Goal: Transaction & Acquisition: Purchase product/service

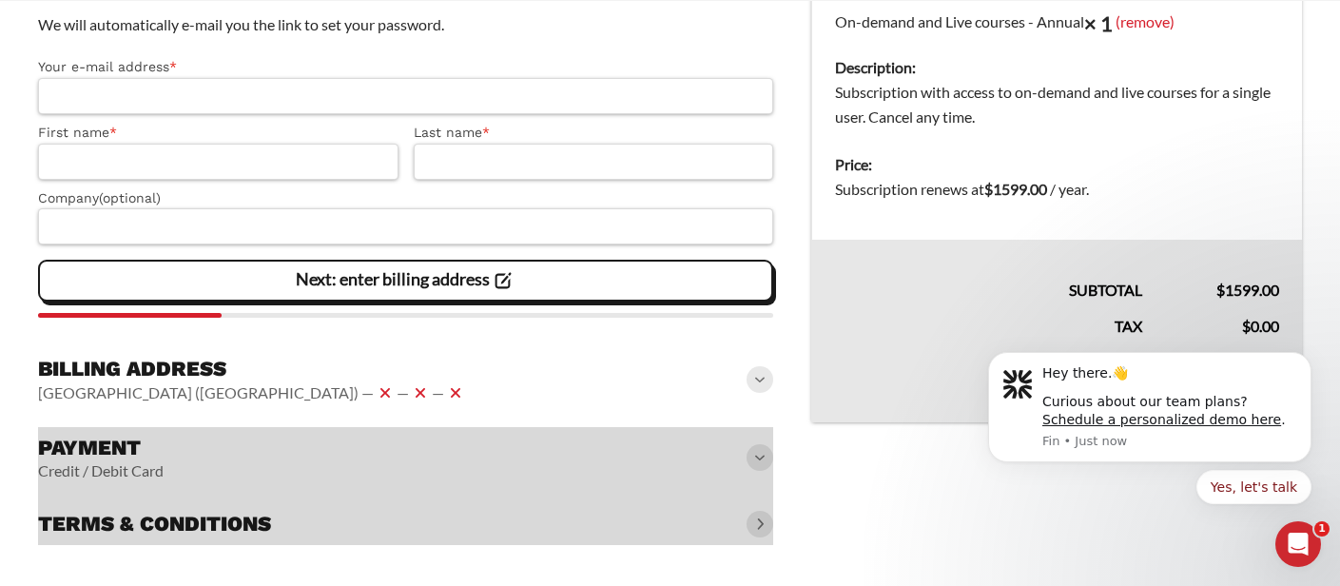
scroll to position [339, 0]
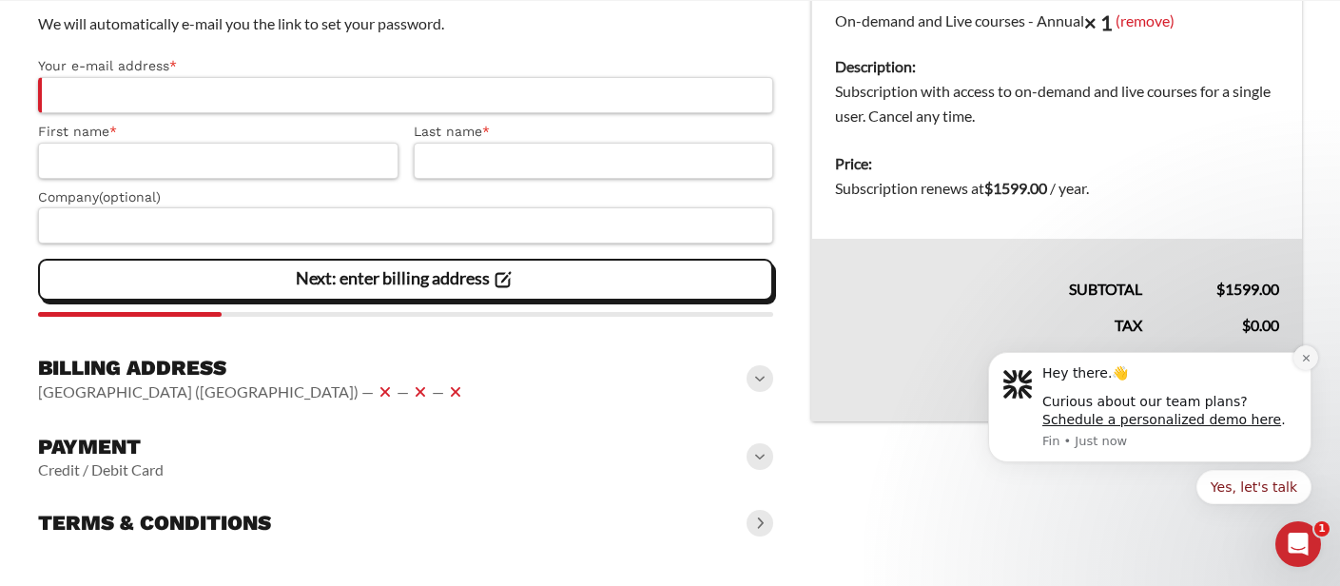
click at [1301, 354] on icon "Dismiss notification" at bounding box center [1306, 358] width 10 height 10
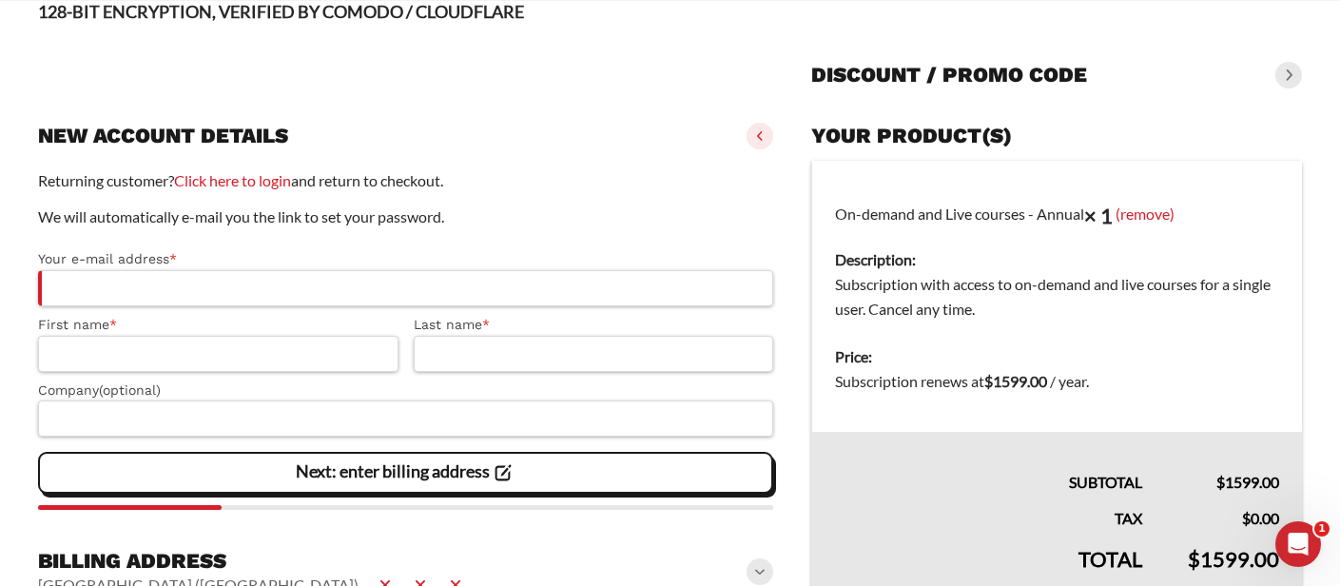
scroll to position [127, 0]
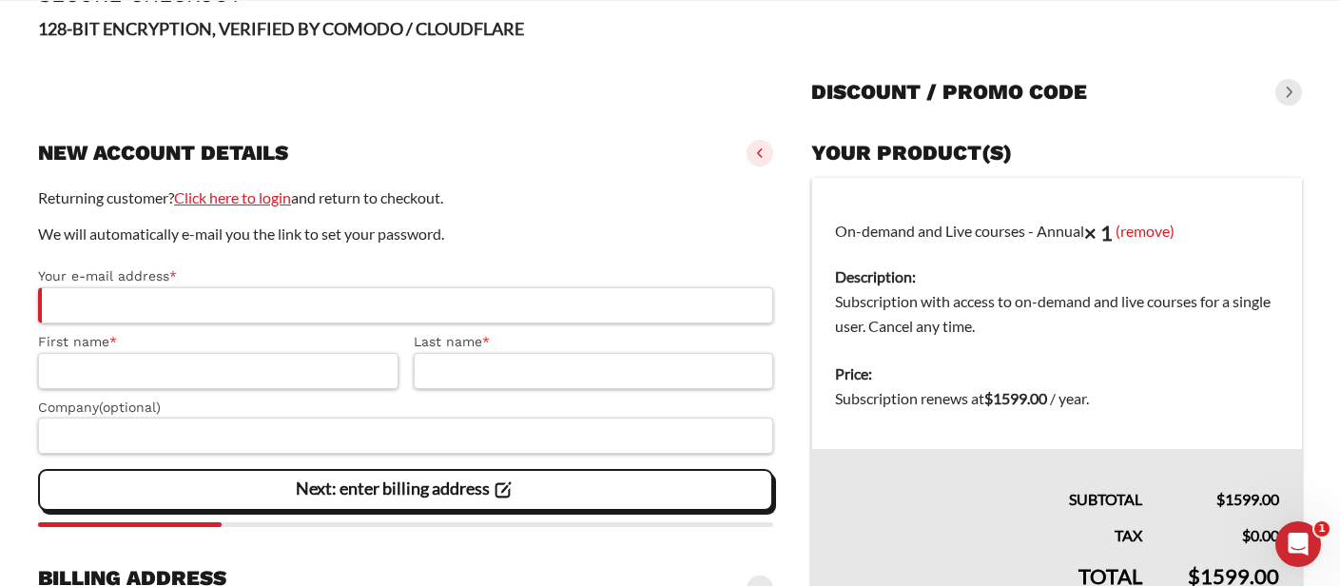
click at [233, 190] on link "Click here to login" at bounding box center [232, 197] width 117 height 18
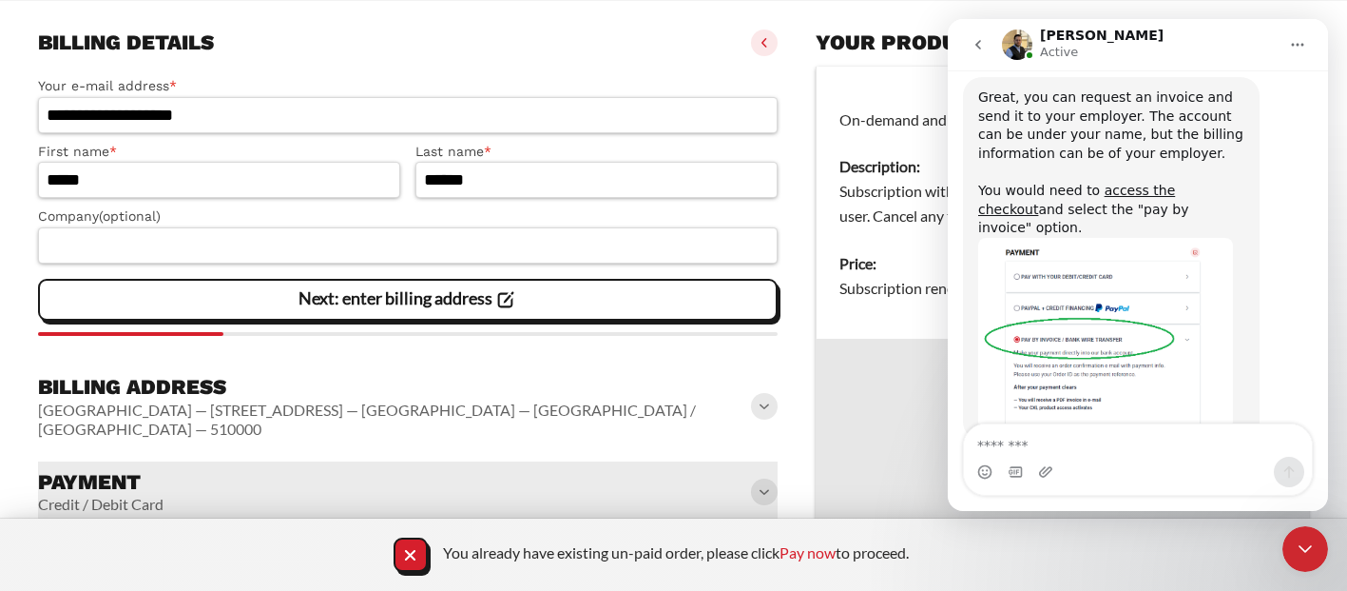
scroll to position [331, 0]
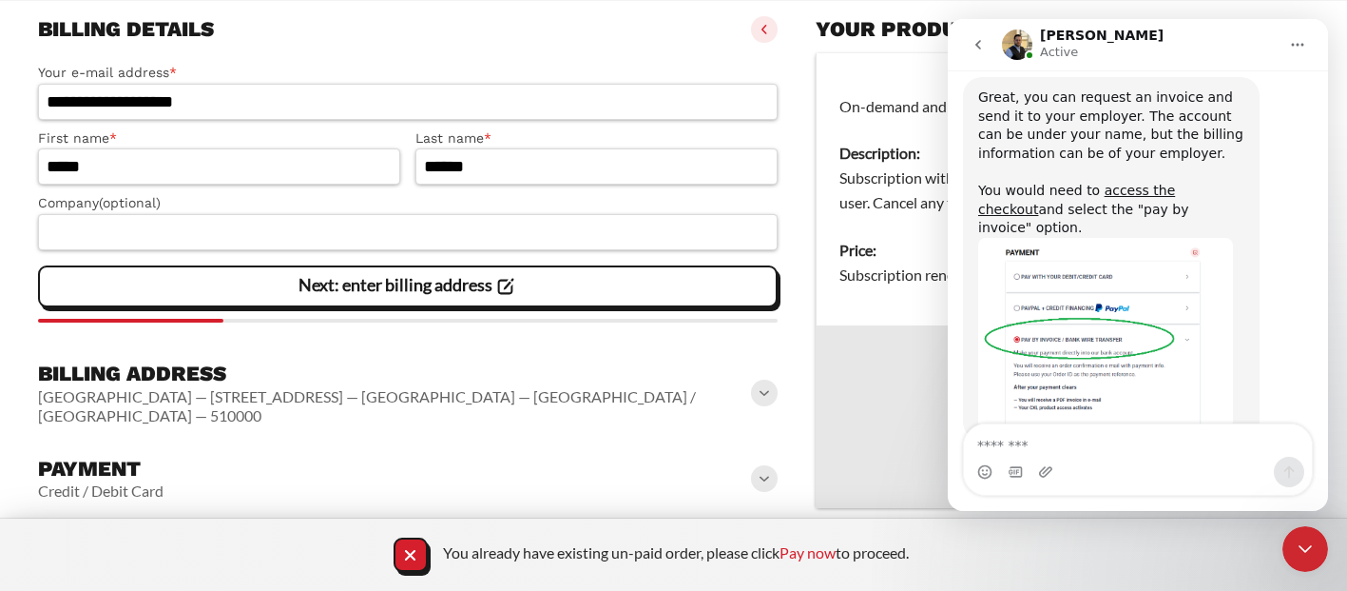
click at [768, 465] on span at bounding box center [764, 478] width 27 height 27
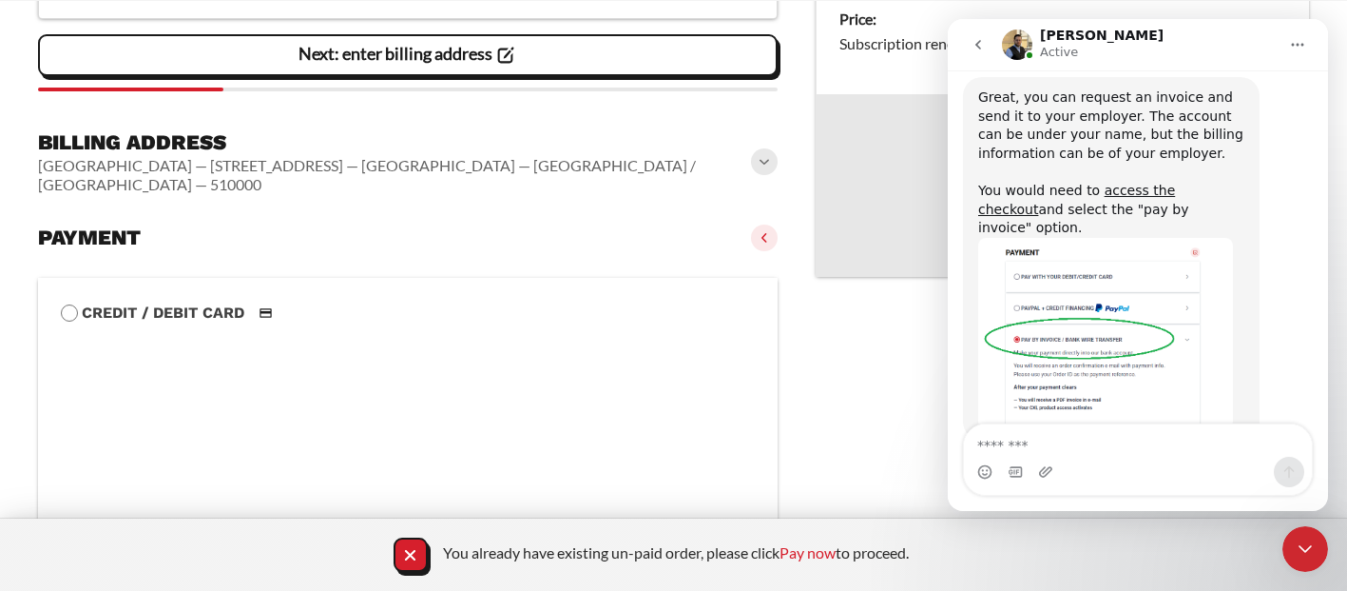
scroll to position [844, 0]
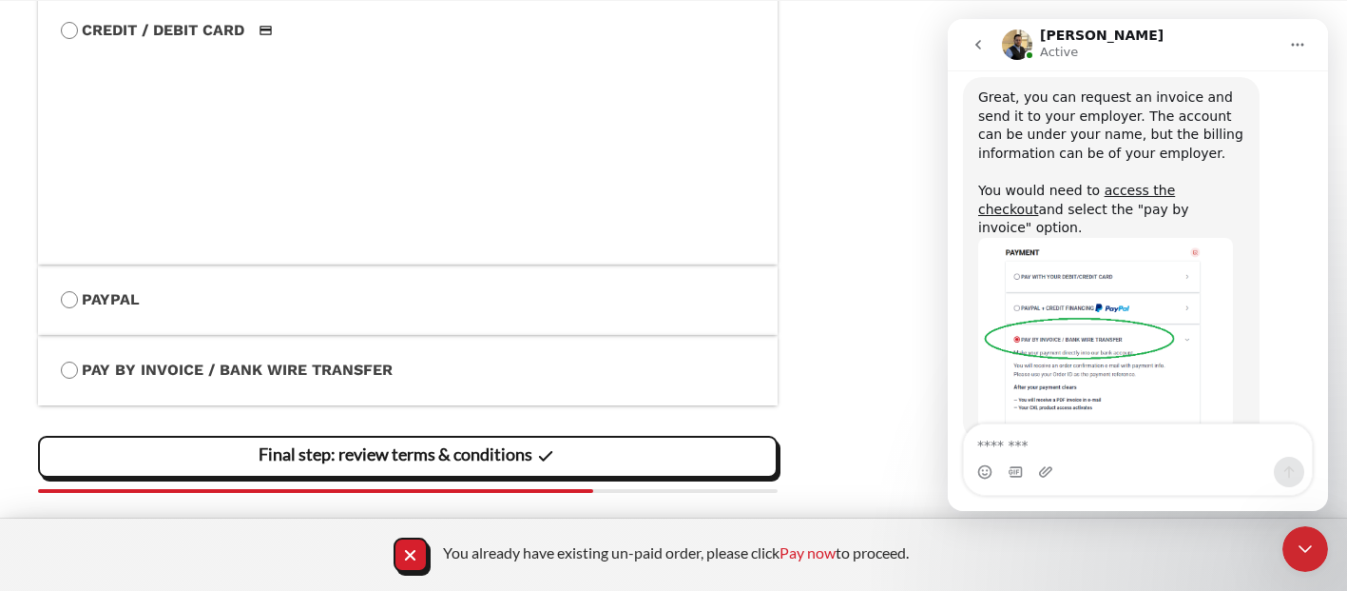
click at [307, 338] on li "Pay by Invoice / Bank Wire Transfer Make your payment directly into our bank ac…" at bounding box center [408, 370] width 740 height 70
click at [304, 358] on label "Pay by Invoice / Bank Wire Transfer" at bounding box center [408, 370] width 694 height 25
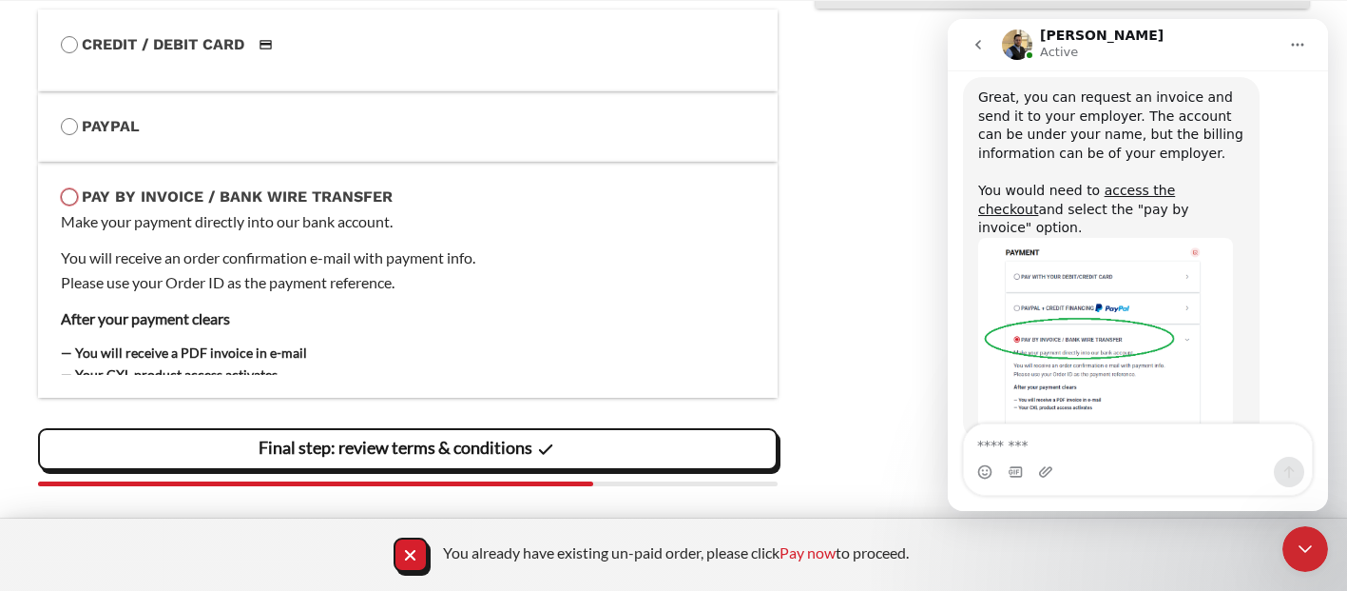
scroll to position [823, 0]
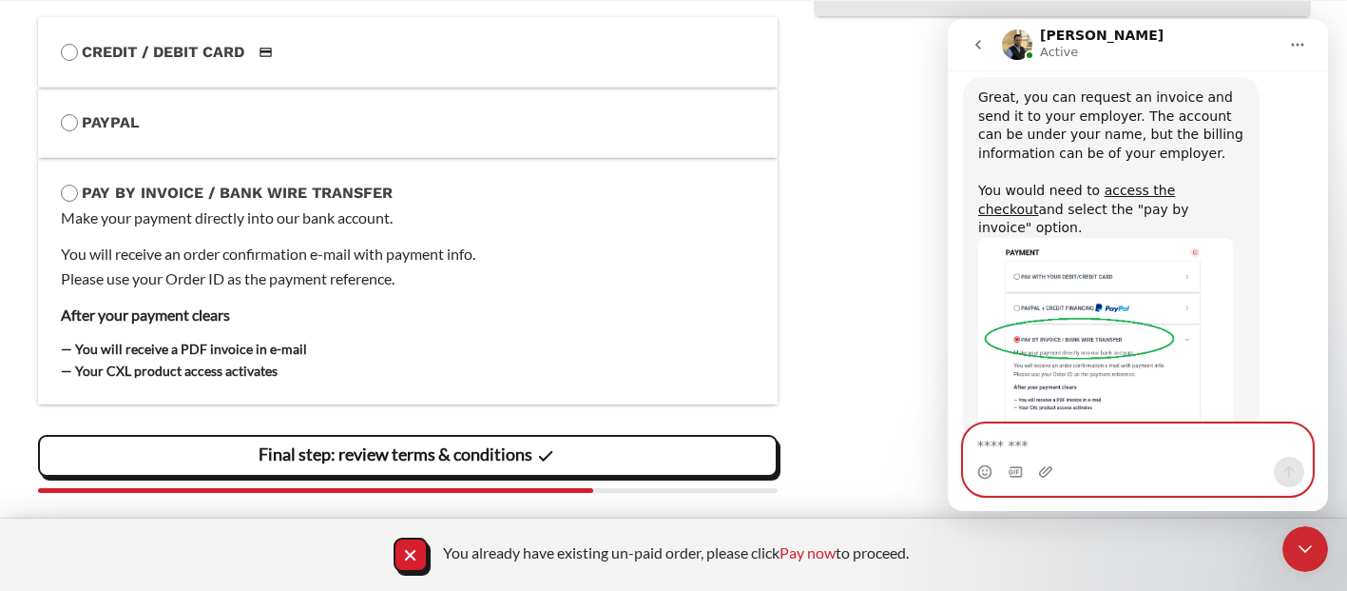
click at [1133, 440] on textarea "Message…" at bounding box center [1138, 440] width 348 height 32
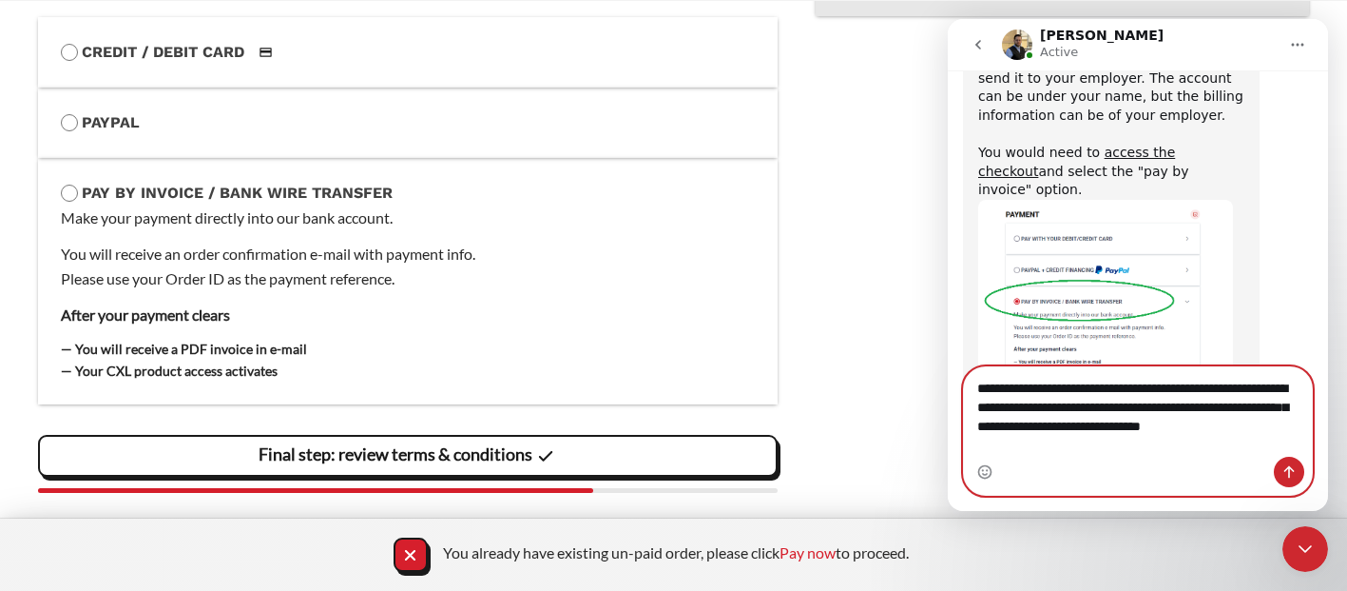
scroll to position [950, 0]
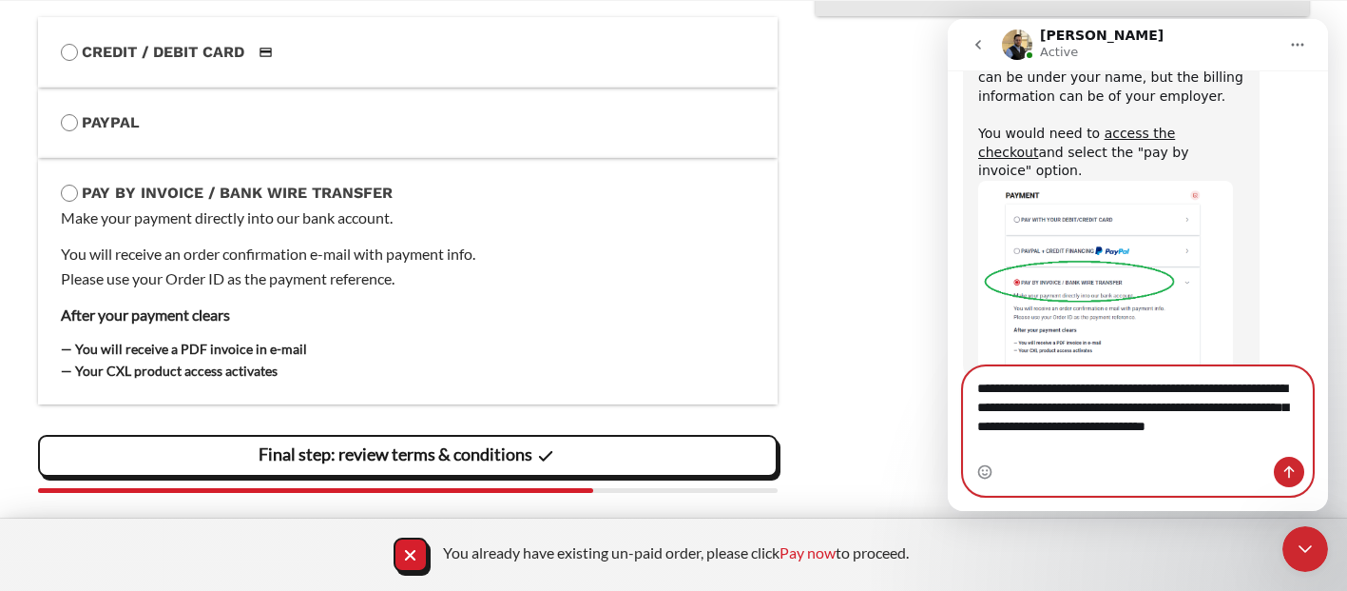
type textarea "**********"
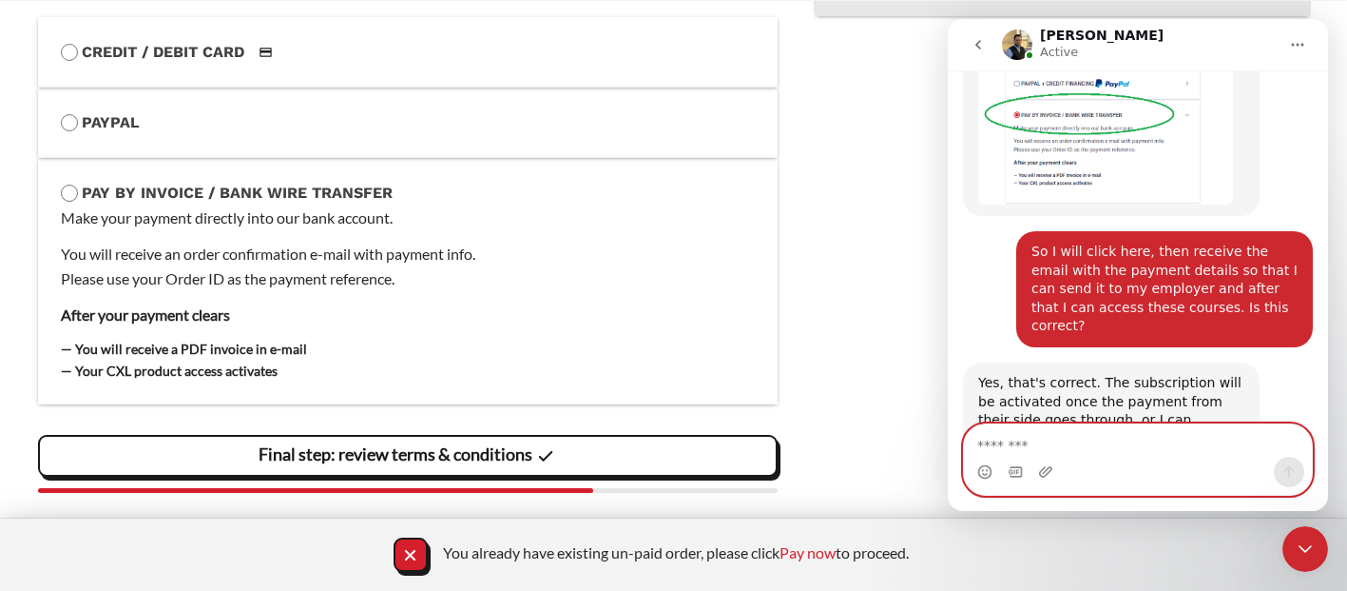
scroll to position [1118, 0]
click at [1030, 439] on textarea "Message…" at bounding box center [1138, 440] width 348 height 32
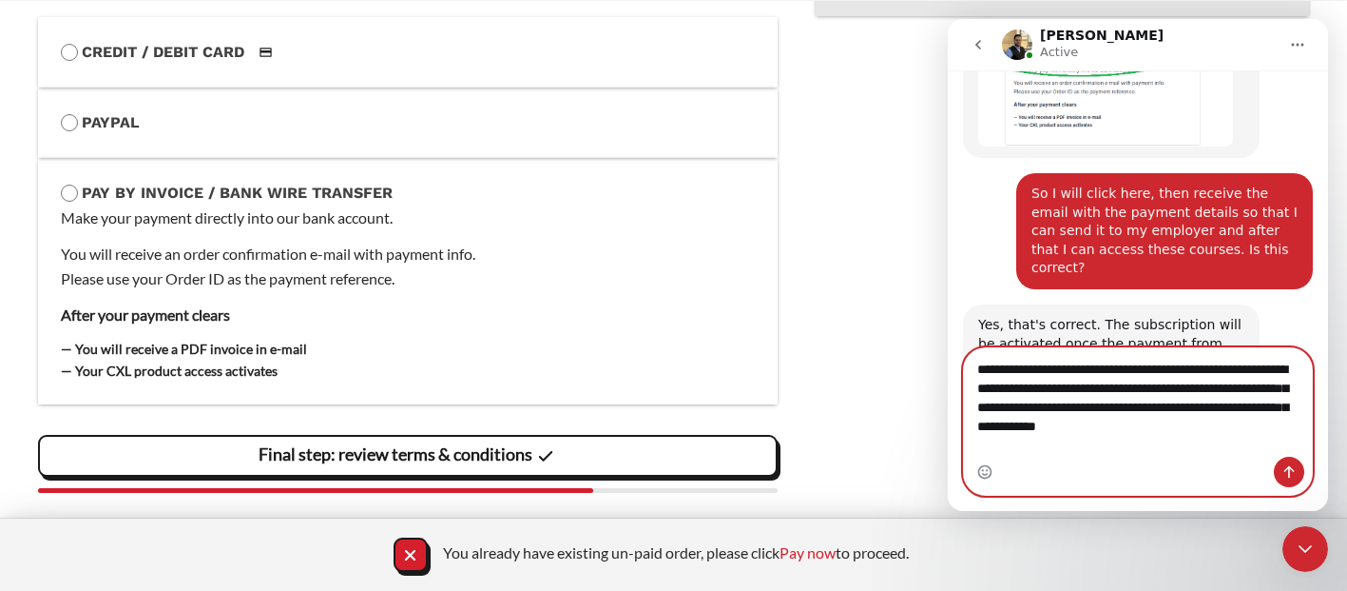
scroll to position [1194, 0]
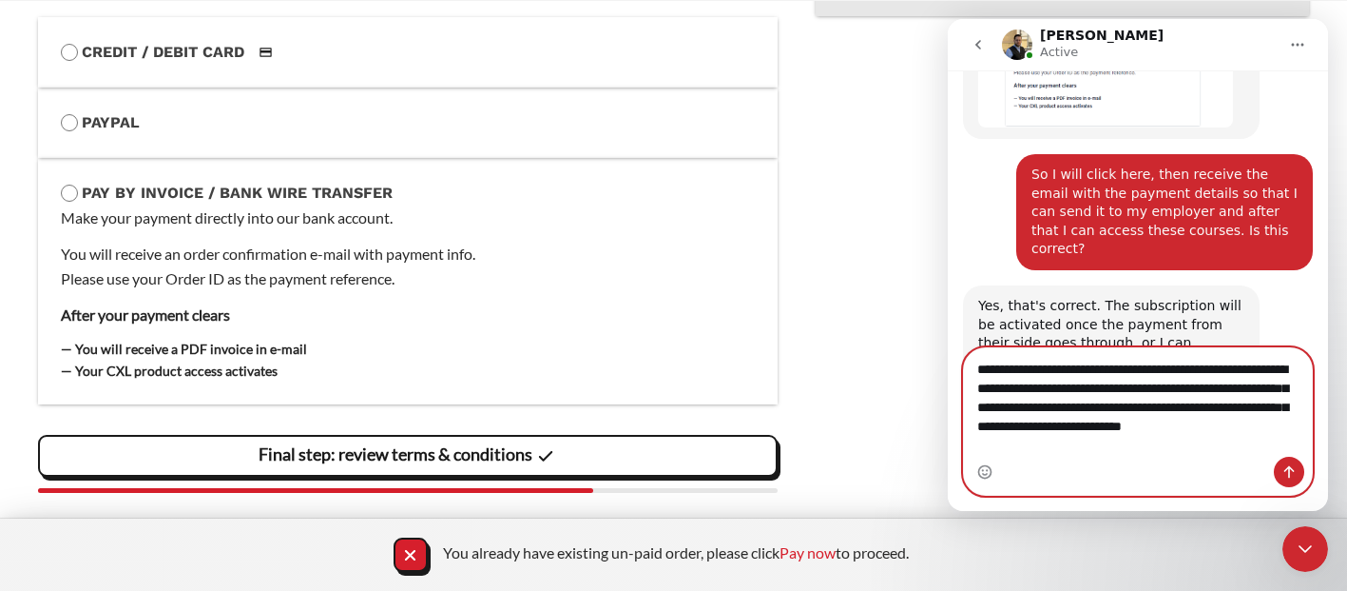
type textarea "**********"
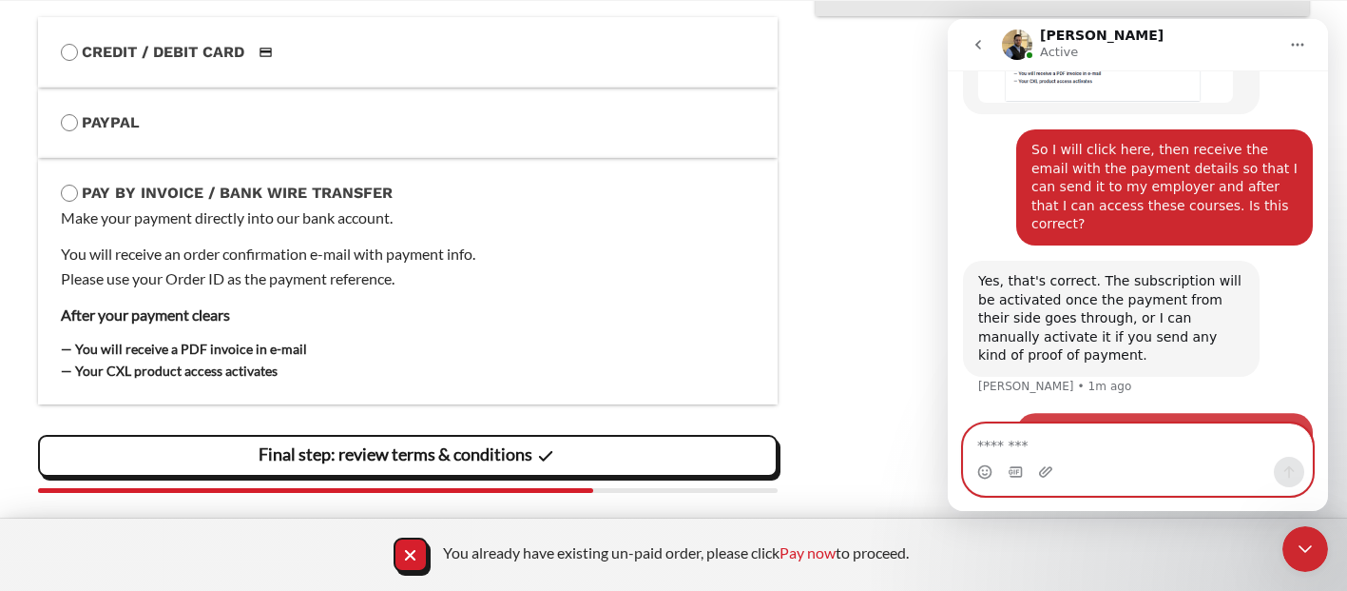
scroll to position [1268, 0]
